Goal: Go to known website: Access a specific website the user already knows

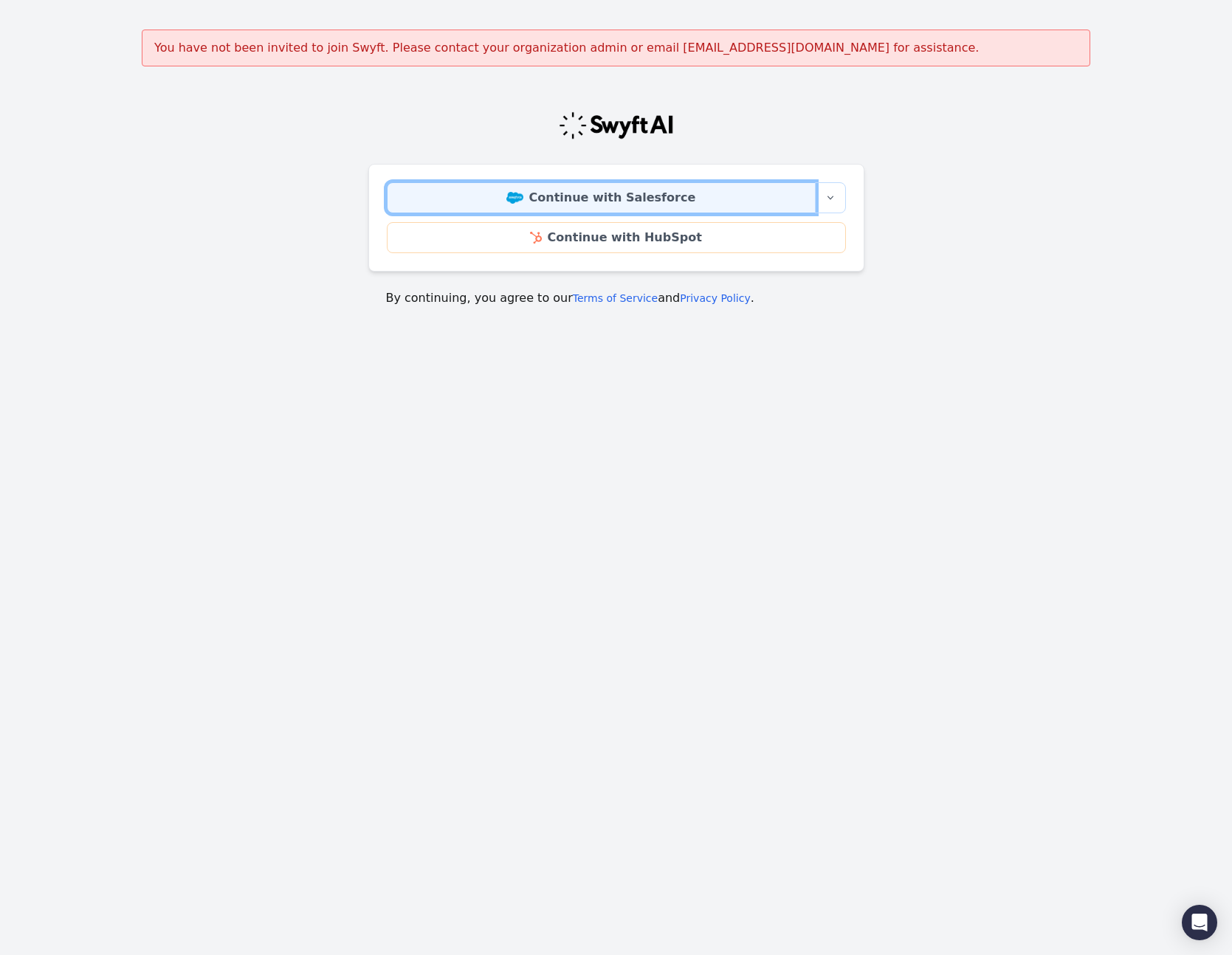
click at [612, 207] on link "Continue with Salesforce" at bounding box center [602, 197] width 429 height 31
click at [649, 197] on link "Continue with Salesforce" at bounding box center [602, 197] width 429 height 31
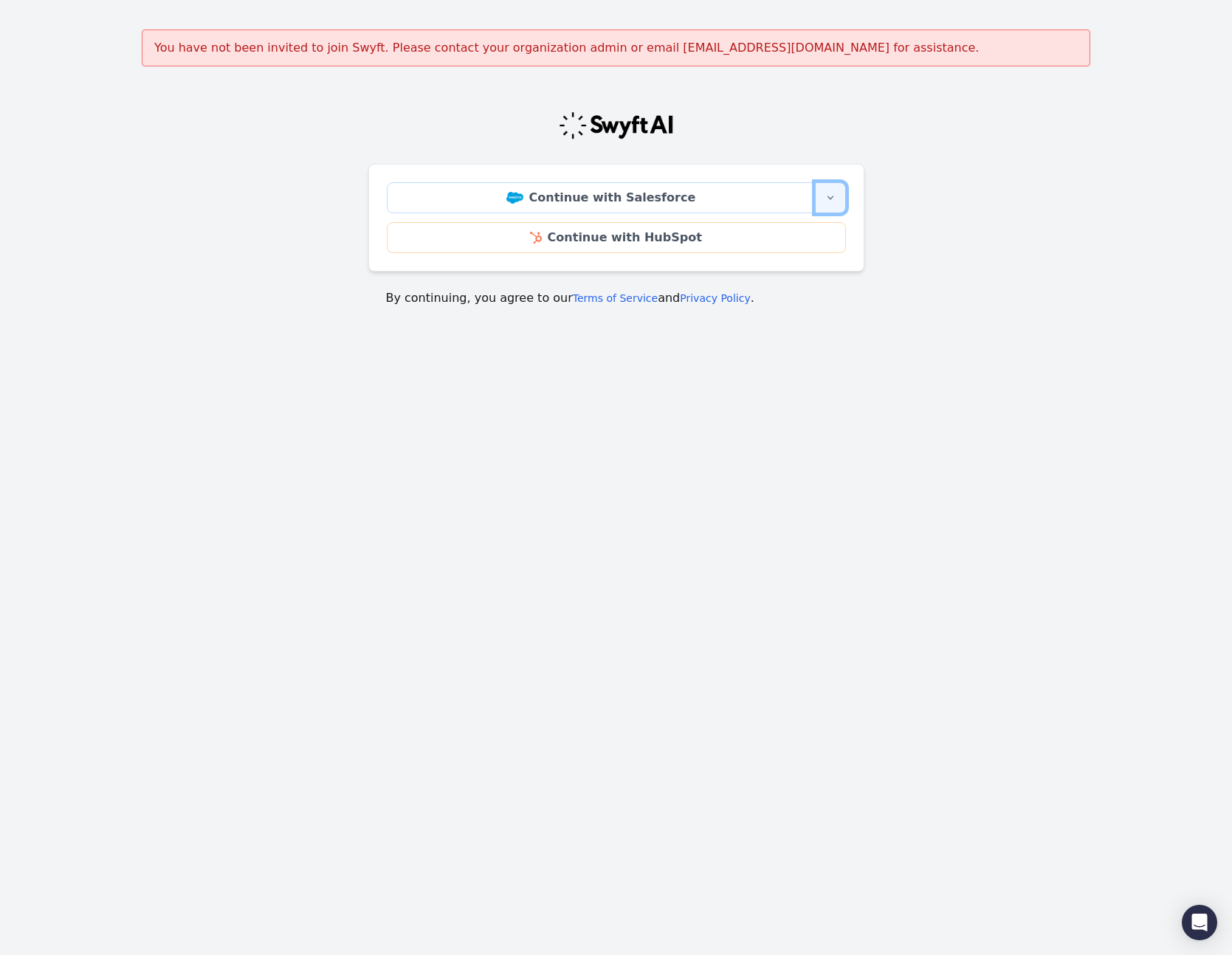
click at [827, 200] on icon "button" at bounding box center [830, 197] width 11 height 11
click at [661, 176] on div "Continue with Salesforce More sign-in options Continue with Salesforce Sandbox …" at bounding box center [616, 217] width 496 height 108
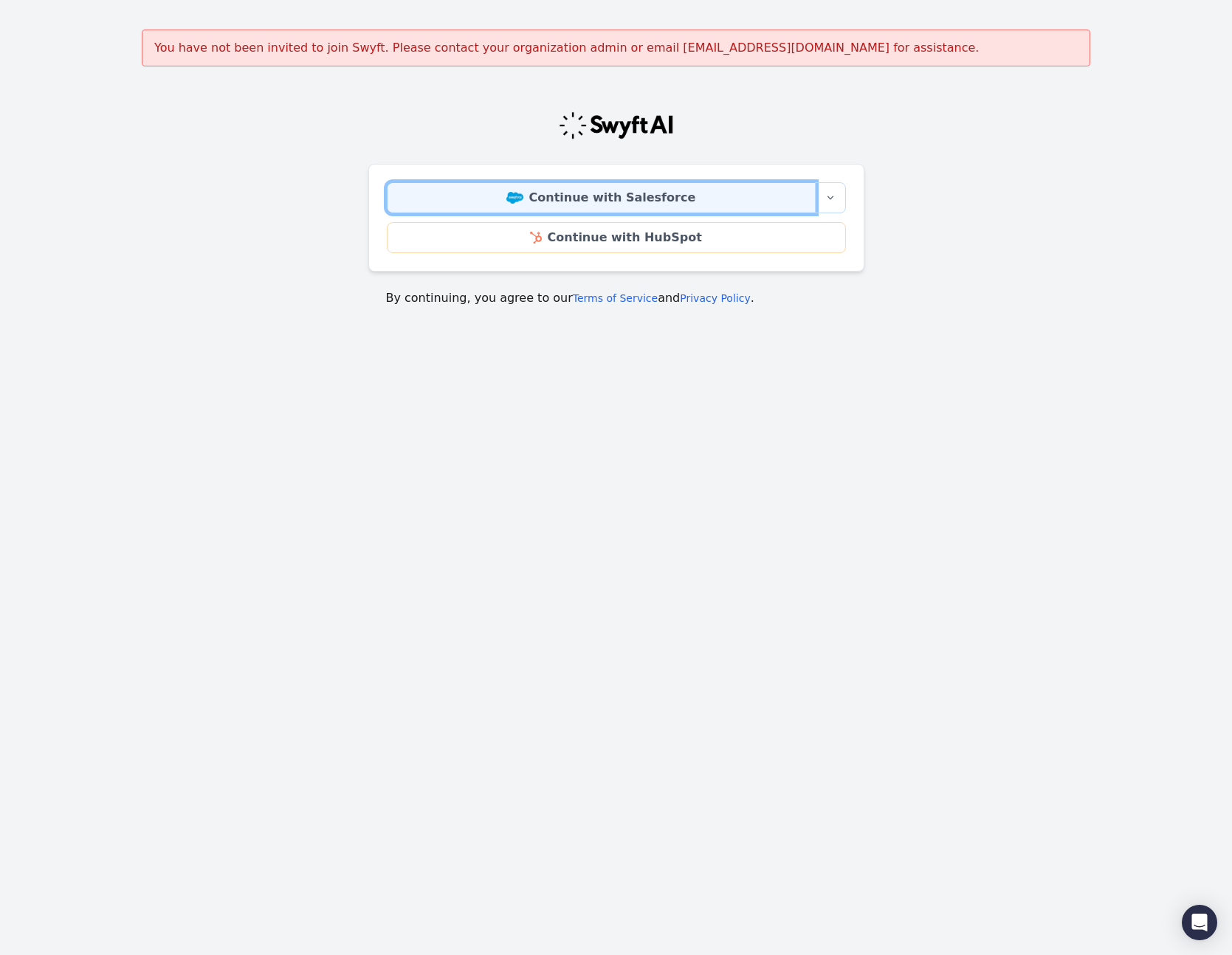
click at [650, 188] on link "Continue with Salesforce" at bounding box center [602, 197] width 429 height 31
